Goal: Task Accomplishment & Management: Manage account settings

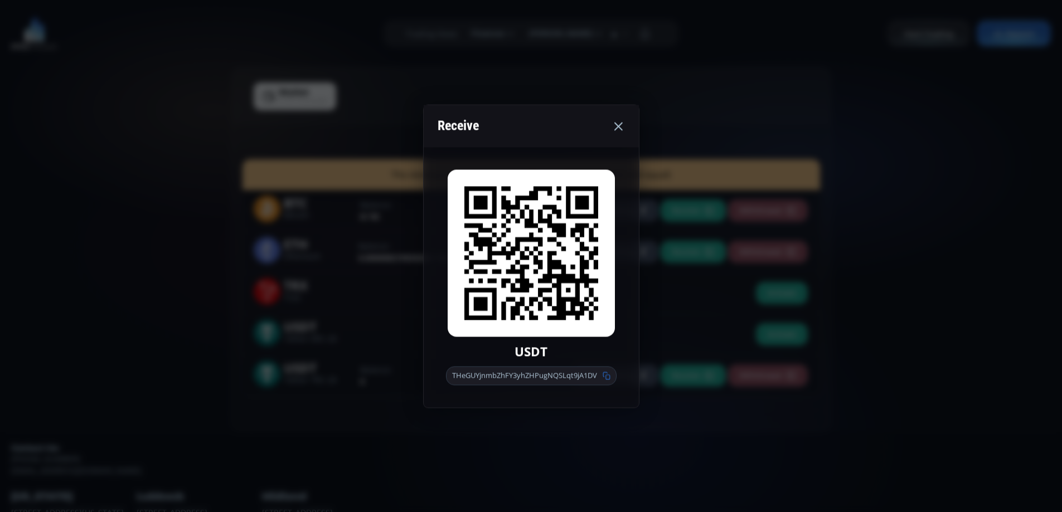
click at [622, 125] on icon at bounding box center [618, 125] width 13 height 13
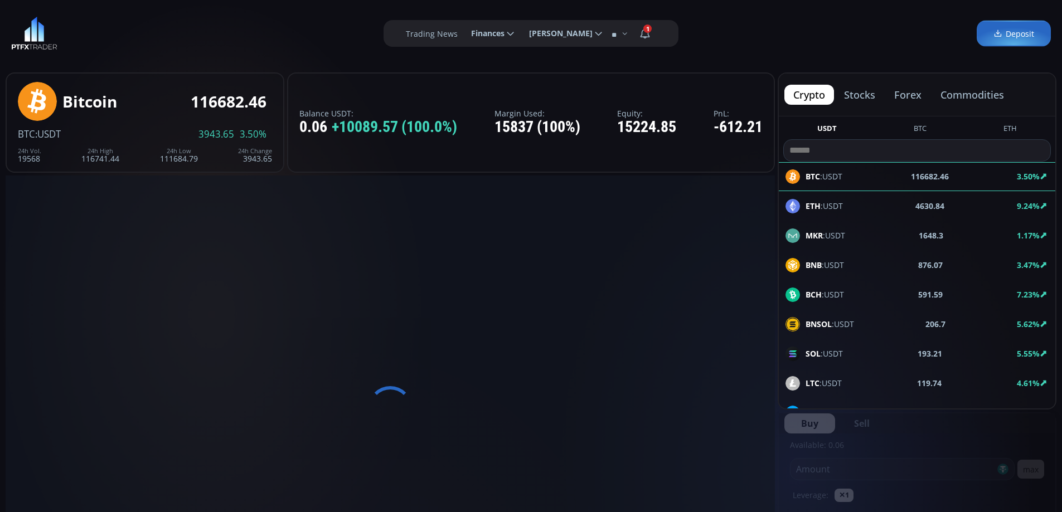
click at [1018, 34] on span "Deposit" at bounding box center [1014, 34] width 41 height 12
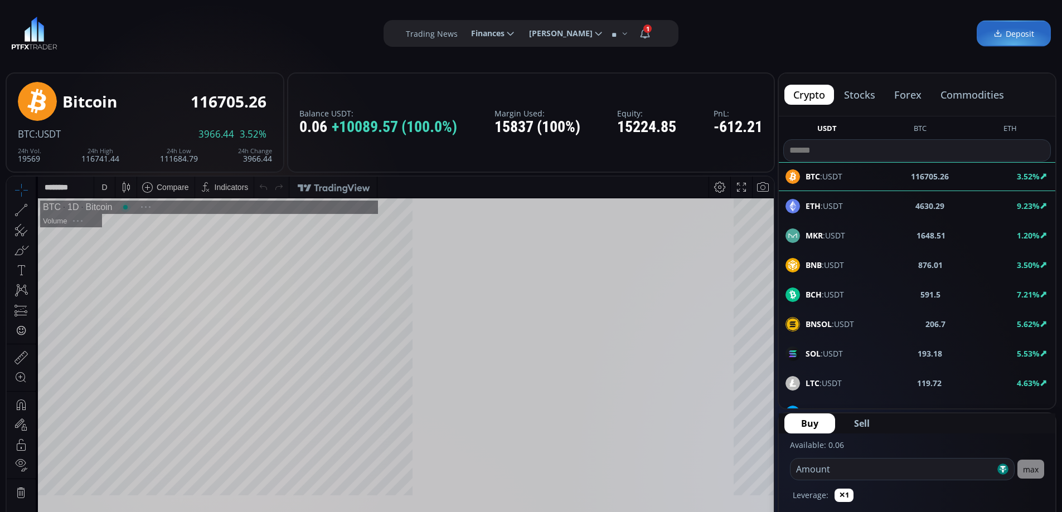
scroll to position [155, 0]
click at [483, 33] on span "Finances" at bounding box center [483, 33] width 41 height 22
click at [462, 33] on input "********" at bounding box center [462, 34] width 0 height 12
click at [482, 81] on label "Withdrawal" at bounding box center [492, 83] width 54 height 17
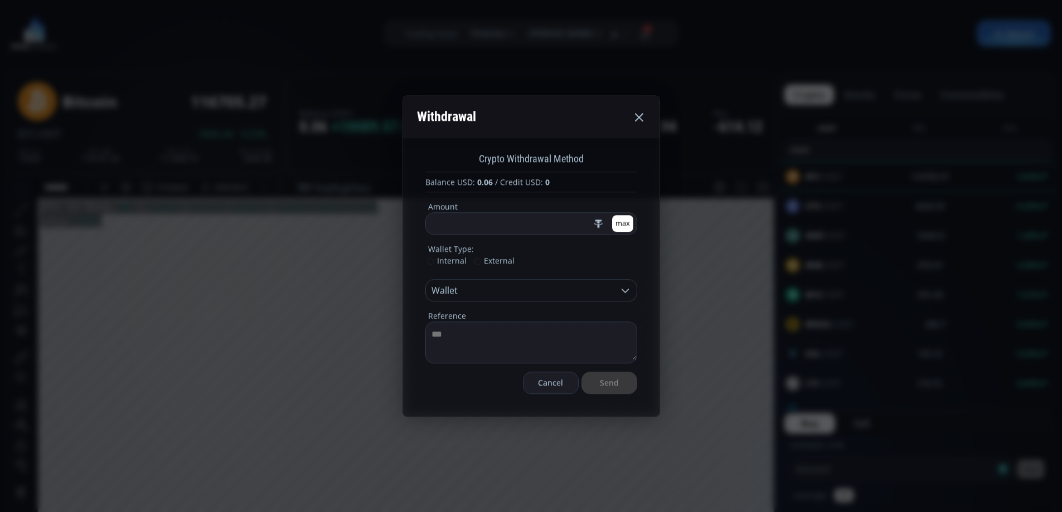
scroll to position [0, 0]
click at [484, 224] on input "*" at bounding box center [509, 223] width 166 height 21
click at [509, 261] on span "External" at bounding box center [494, 260] width 40 height 11
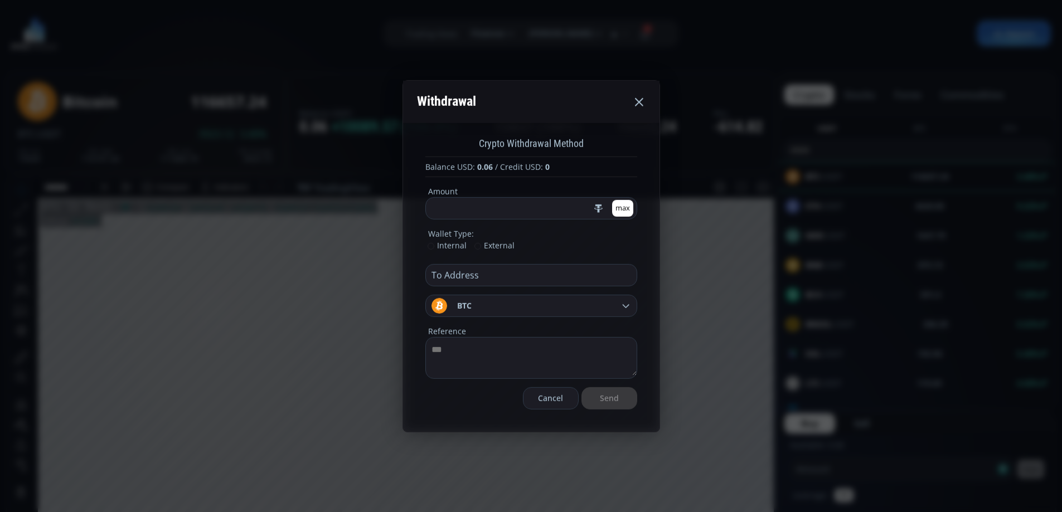
drag, startPoint x: 454, startPoint y: 209, endPoint x: 411, endPoint y: 209, distance: 43.5
click at [411, 209] on div "Crypto Withdrawal Method Balance USD: 0.06 / Credit USD: 0 Amount * max Wallet …" at bounding box center [531, 277] width 256 height 309
click at [627, 305] on icon at bounding box center [626, 306] width 10 height 10
click at [448, 305] on input "***" at bounding box center [448, 306] width 0 height 12
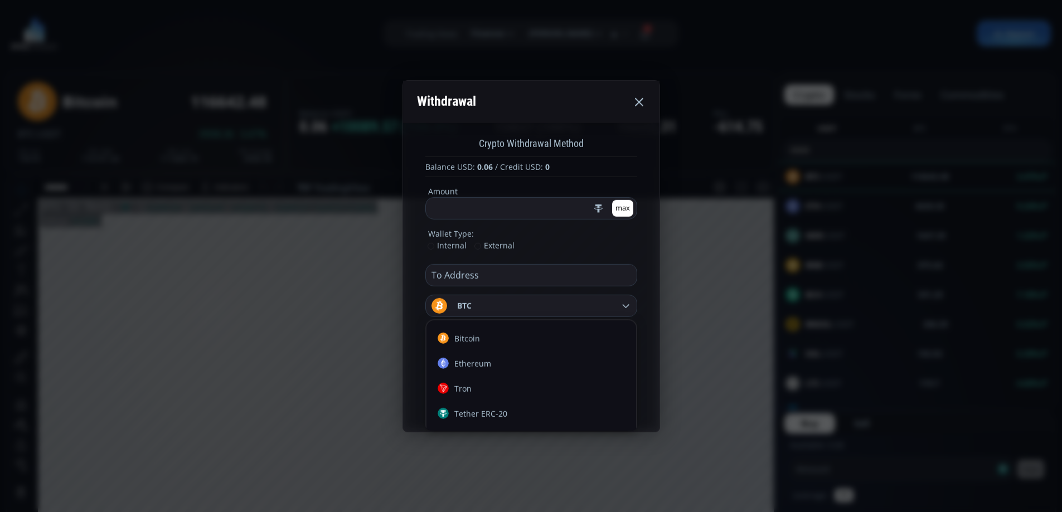
scroll to position [0, 14]
click at [627, 305] on icon at bounding box center [626, 306] width 10 height 10
click at [448, 305] on input "***" at bounding box center [448, 306] width 0 height 12
click at [638, 103] on use at bounding box center [639, 102] width 8 height 8
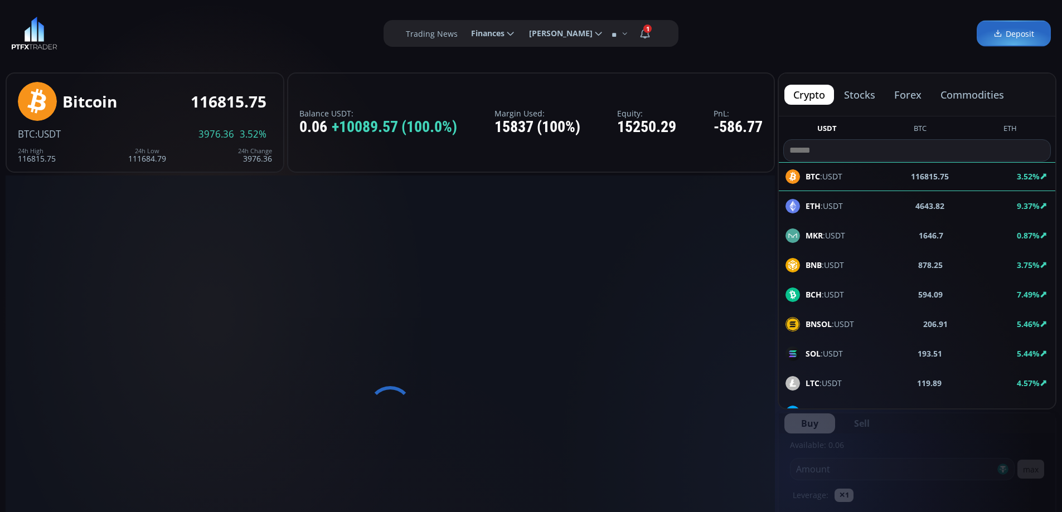
click at [420, 31] on label "Trading News" at bounding box center [432, 34] width 52 height 12
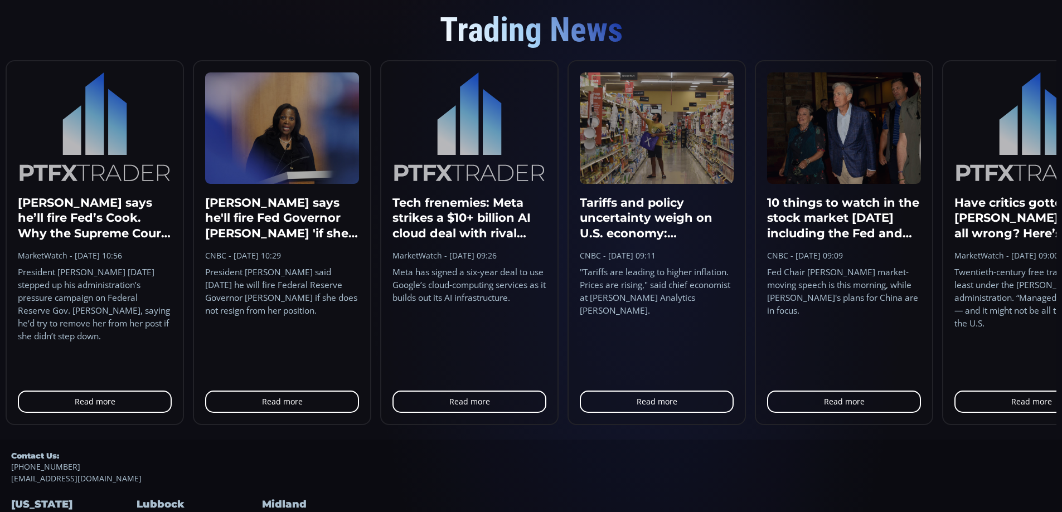
scroll to position [155, 0]
click at [492, 31] on span "Trading News" at bounding box center [531, 30] width 183 height 40
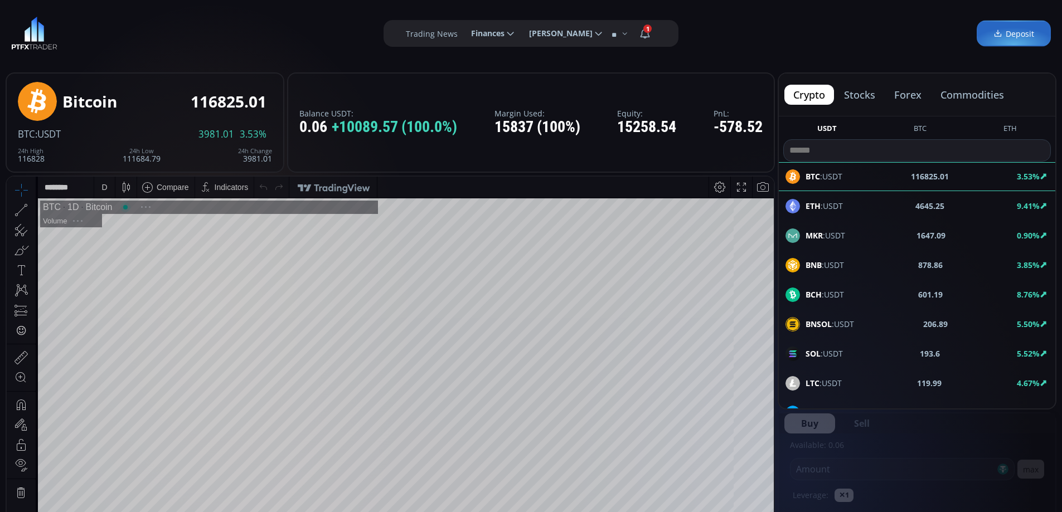
scroll to position [155, 0]
click at [507, 35] on use at bounding box center [510, 34] width 7 height 4
click at [462, 35] on input "********" at bounding box center [462, 34] width 0 height 12
click at [496, 83] on label "Withdrawal" at bounding box center [492, 83] width 54 height 17
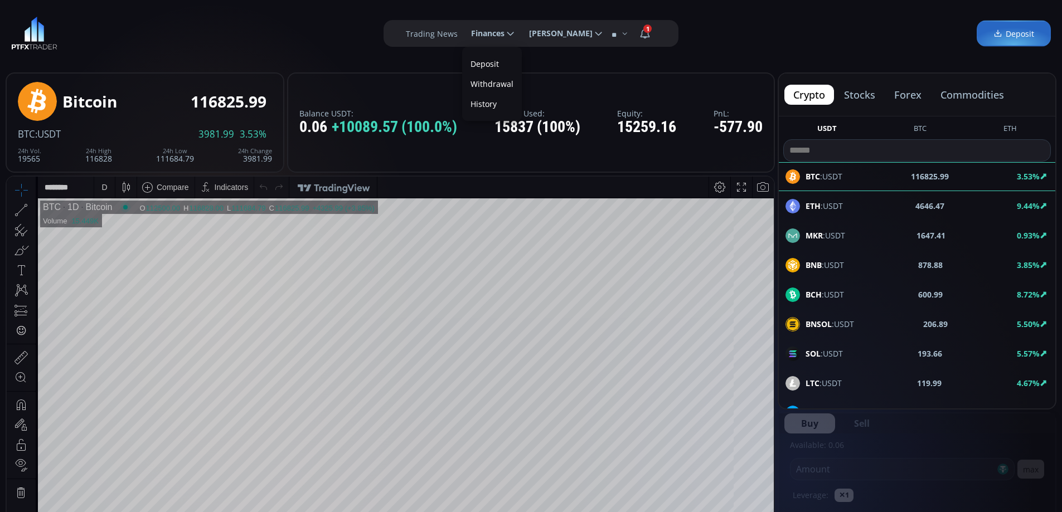
scroll to position [0, 0]
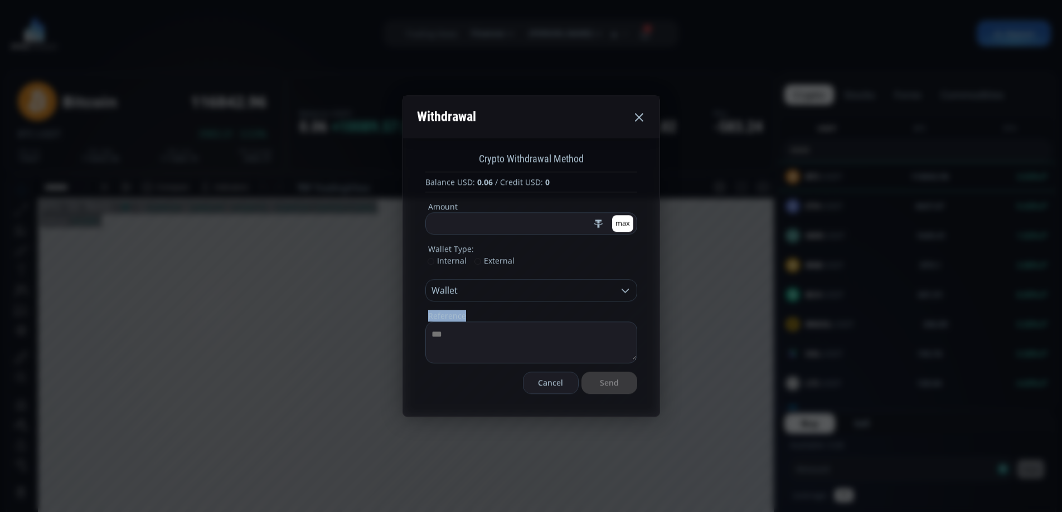
drag, startPoint x: 430, startPoint y: 316, endPoint x: 464, endPoint y: 314, distance: 34.0
click at [464, 314] on legend "Reference" at bounding box center [447, 316] width 38 height 12
copy legend "Reference"
click at [640, 116] on use at bounding box center [639, 117] width 8 height 8
